Goal: Information Seeking & Learning: Learn about a topic

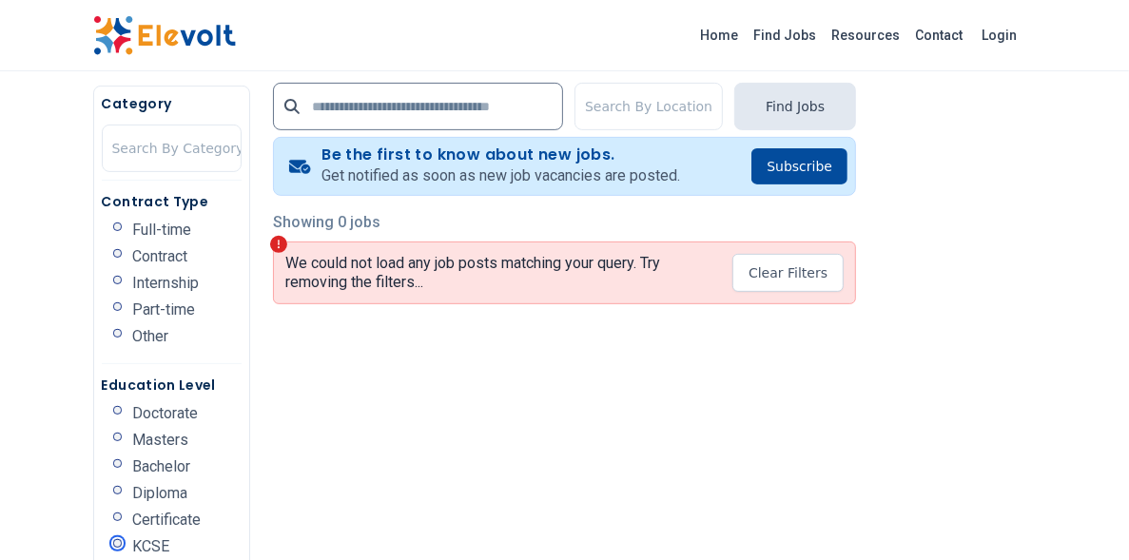
scroll to position [599, 0]
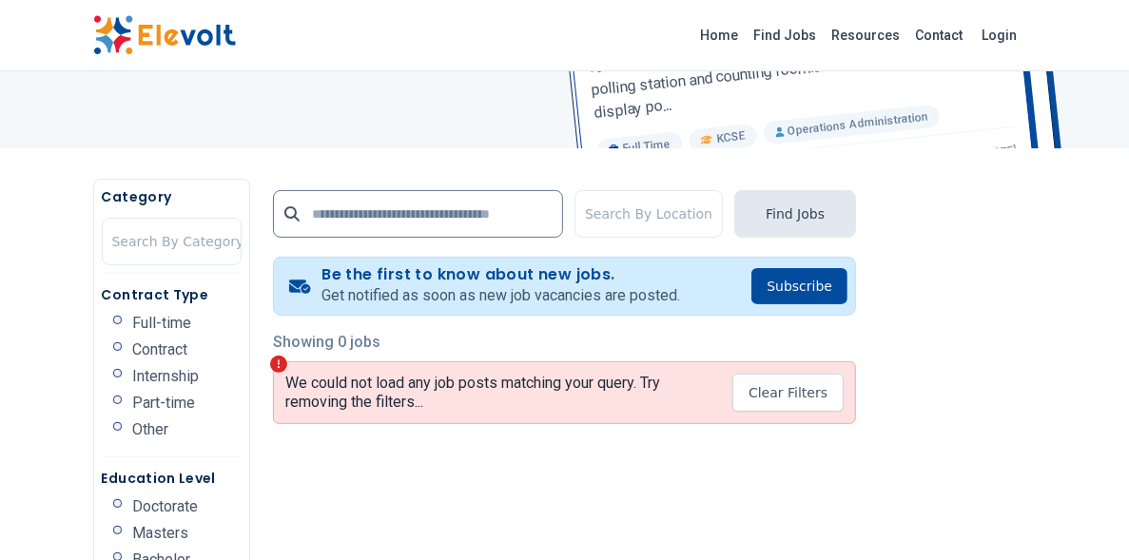
scroll to position [360, 0]
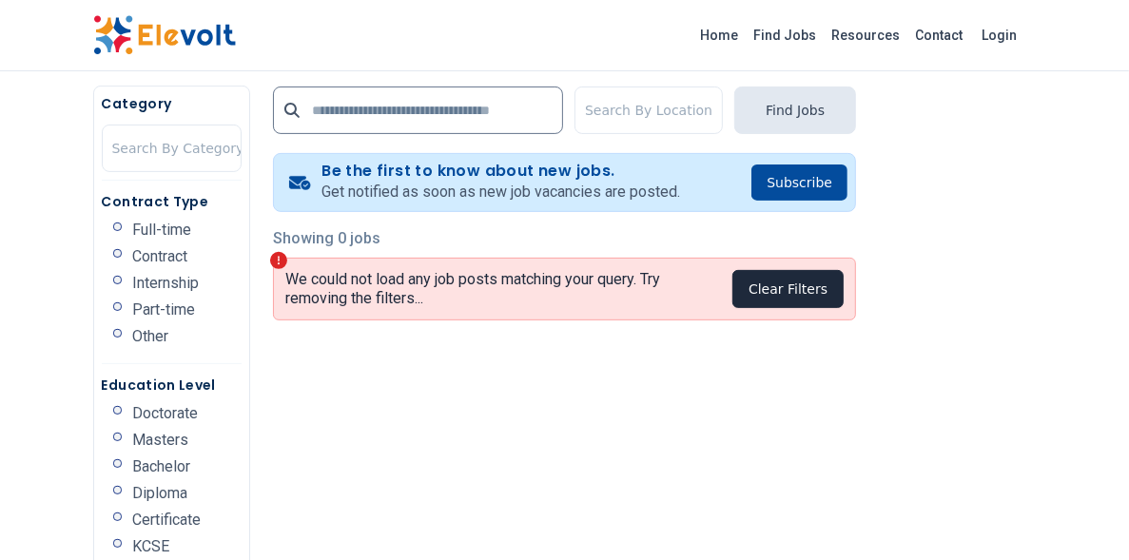
click at [841, 270] on button "Clear Filters" at bounding box center [787, 289] width 111 height 38
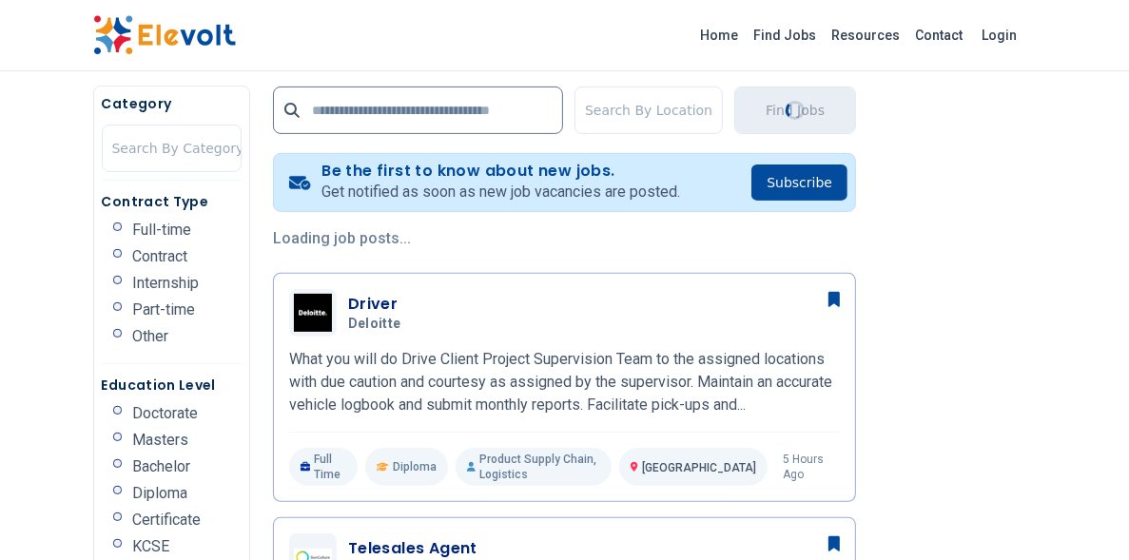
scroll to position [12, 0]
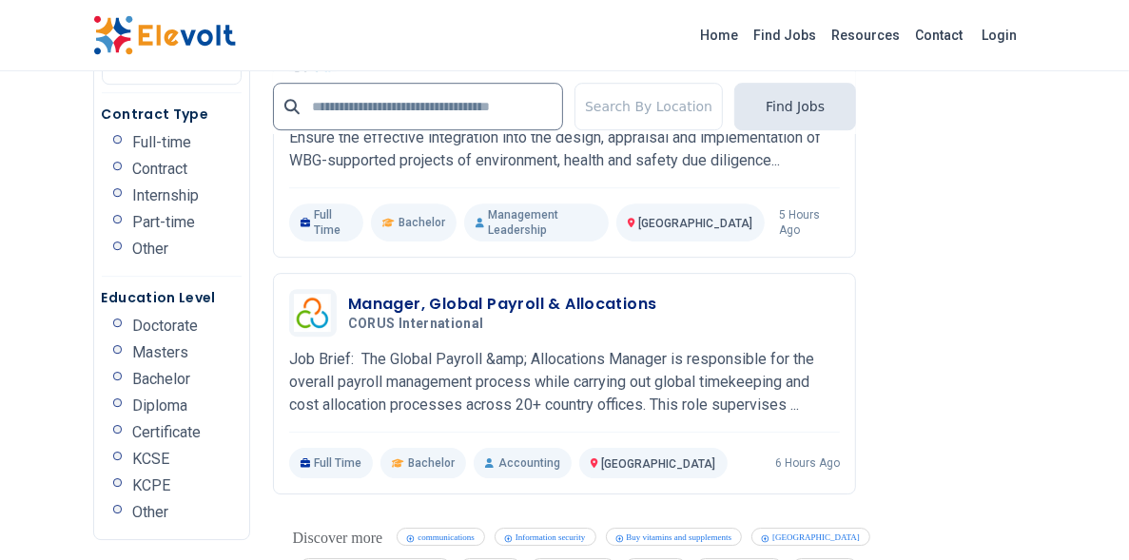
scroll to position [3716, 0]
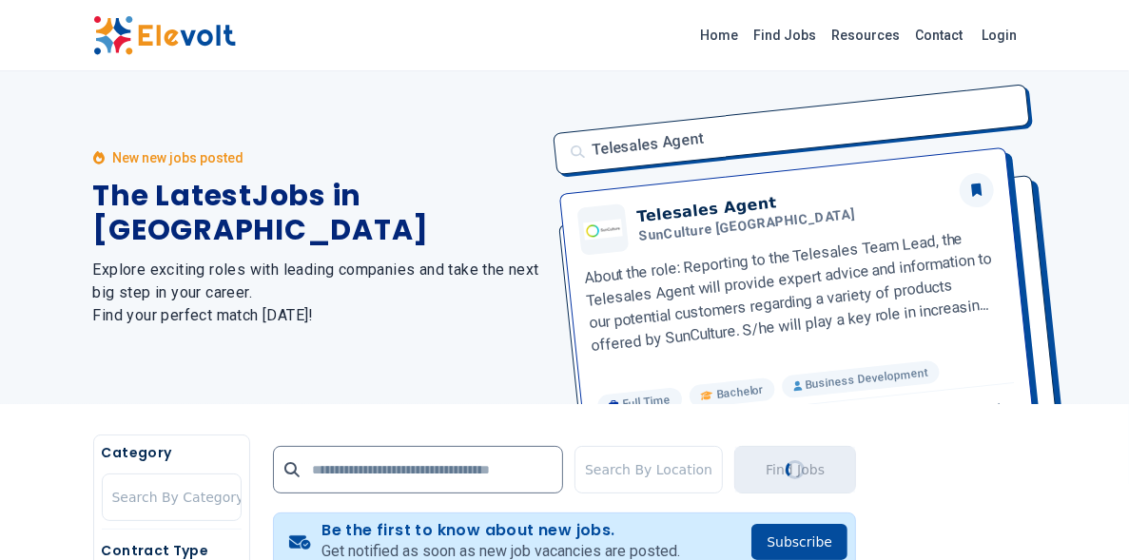
scroll to position [0, 0]
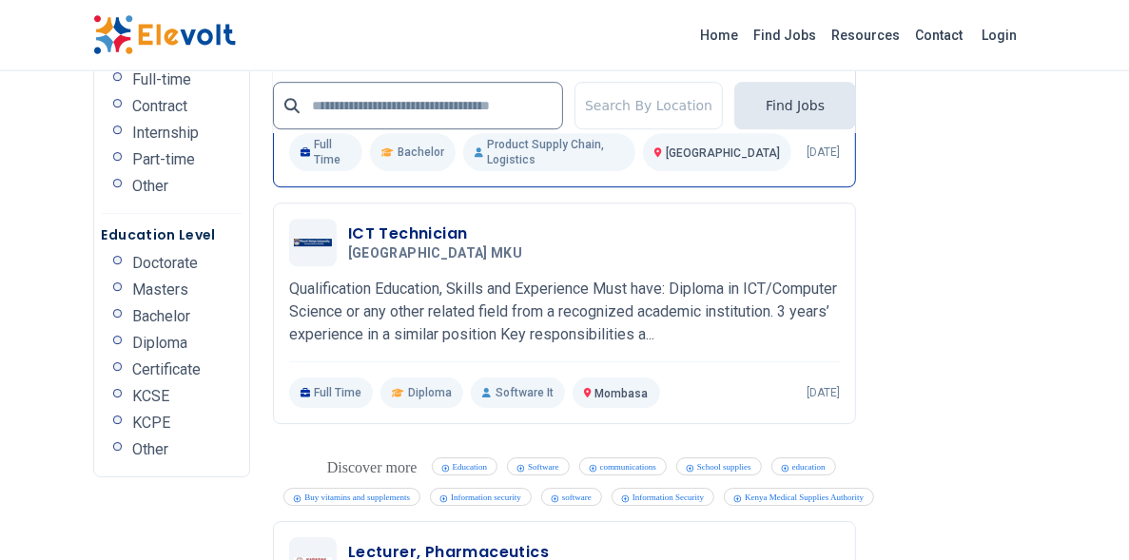
scroll to position [3716, 0]
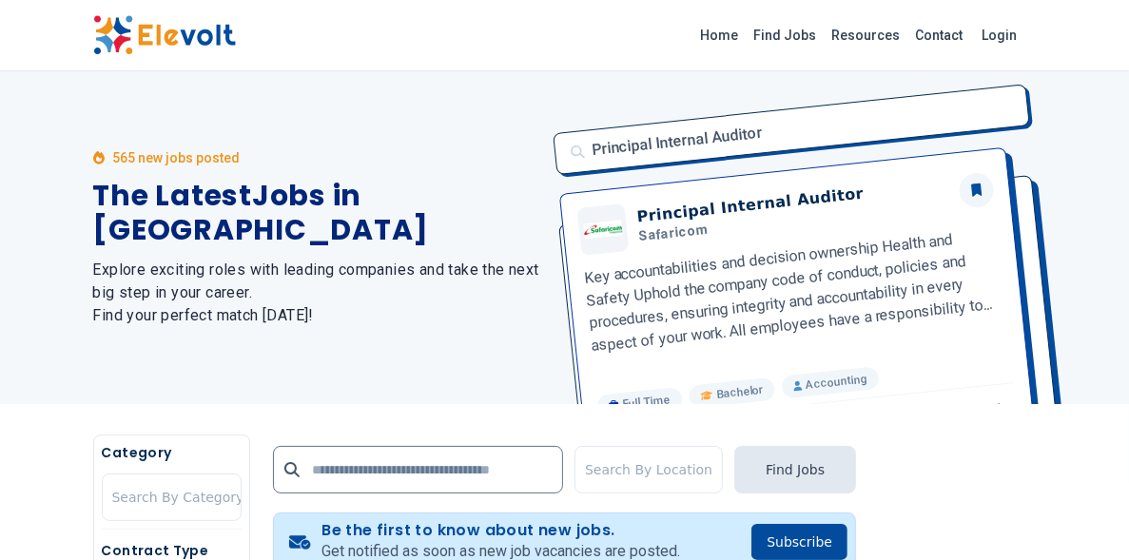
scroll to position [240, 0]
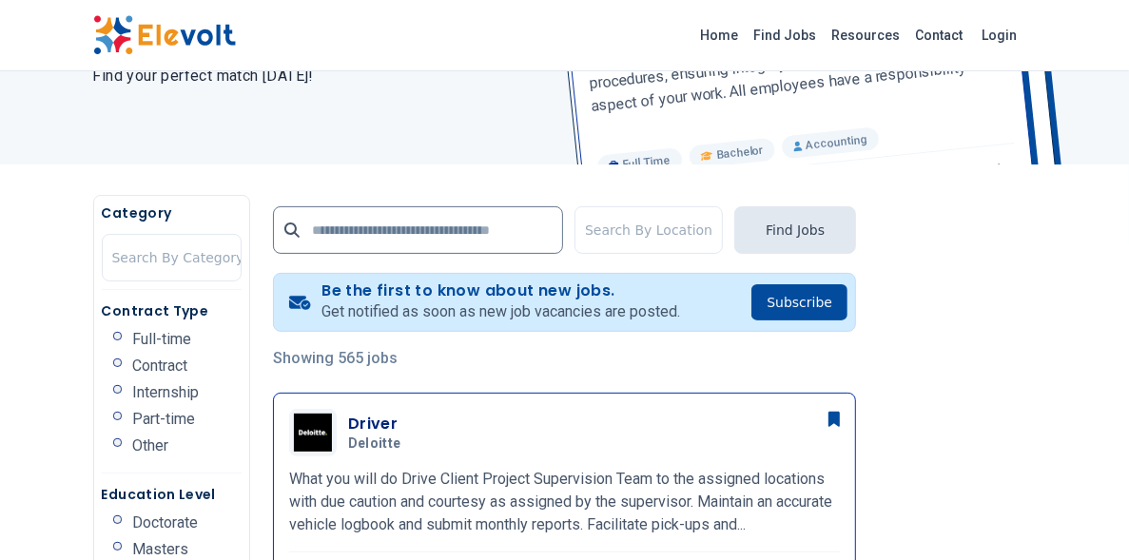
click at [348, 436] on span "Deloitte" at bounding box center [374, 444] width 53 height 17
